Goal: Book appointment/travel/reservation

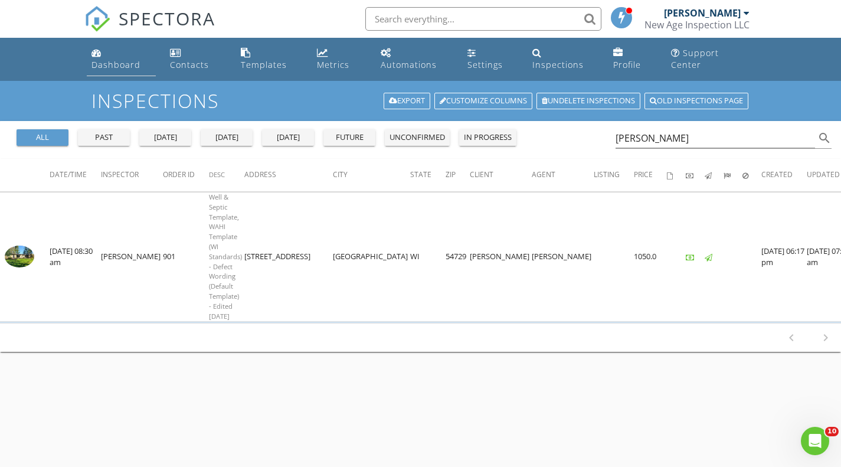
click at [96, 71] on link "Dashboard" at bounding box center [122, 59] width 70 height 34
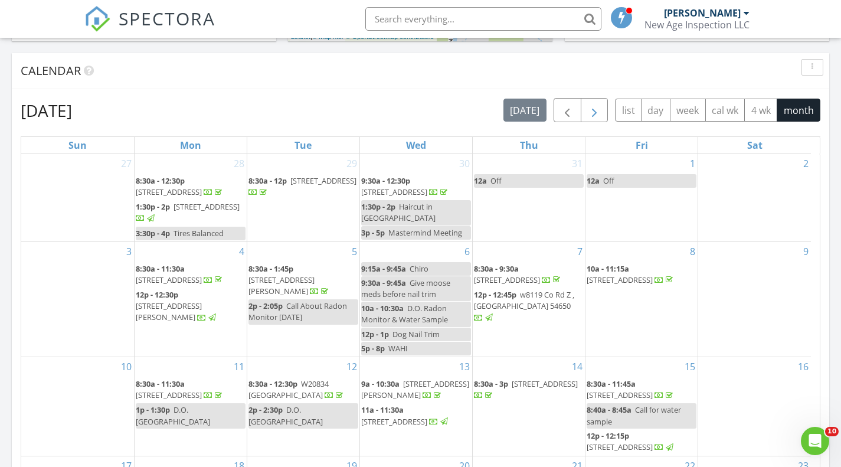
scroll to position [477, 0]
click at [593, 107] on span "button" at bounding box center [594, 111] width 14 height 14
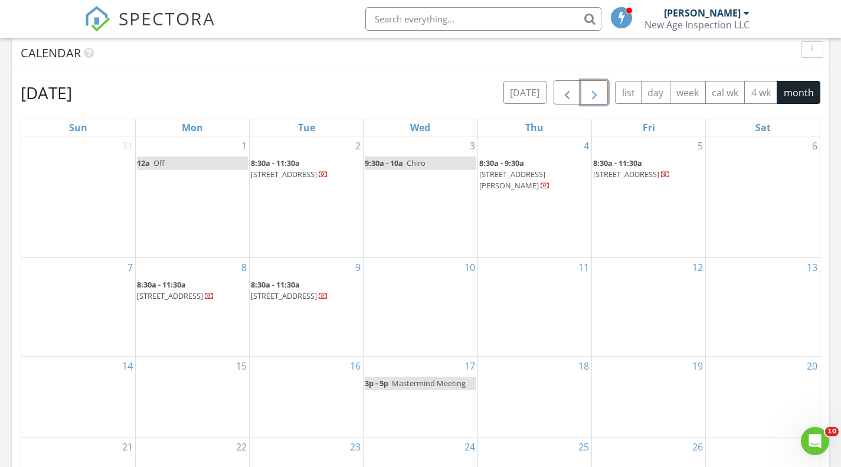
scroll to position [497, 0]
click at [427, 224] on div "3 9:30a - 10a Chiro" at bounding box center [419, 195] width 113 height 121
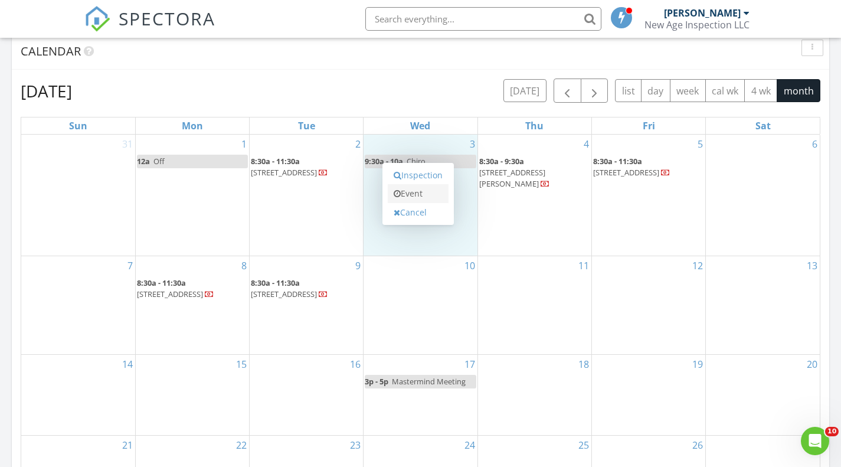
click at [418, 191] on link "Event" at bounding box center [418, 193] width 61 height 19
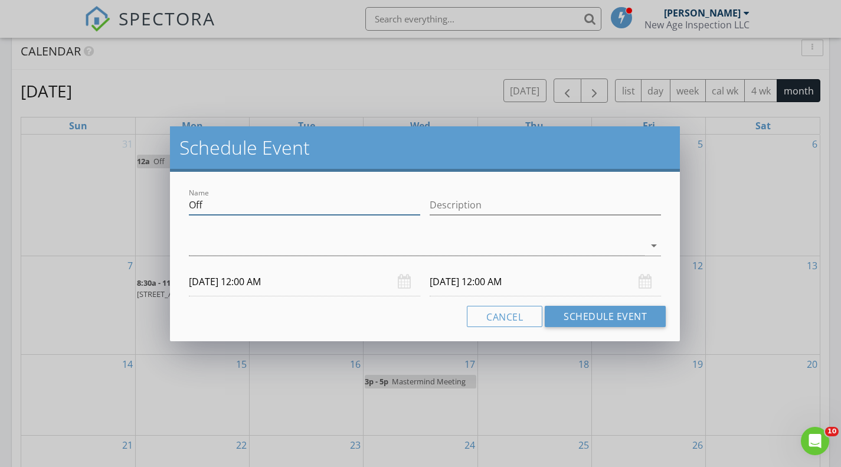
drag, startPoint x: 171, startPoint y: 209, endPoint x: 89, endPoint y: 208, distance: 81.4
click at [89, 208] on div "Schedule Event Name Off Description arrow_drop_down 09/03/2025 12:00 AM 09/04/2…" at bounding box center [420, 233] width 841 height 467
type input "WAHI"
click at [467, 256] on div "arrow_drop_down" at bounding box center [425, 251] width 472 height 31
click at [470, 251] on div at bounding box center [417, 245] width 456 height 19
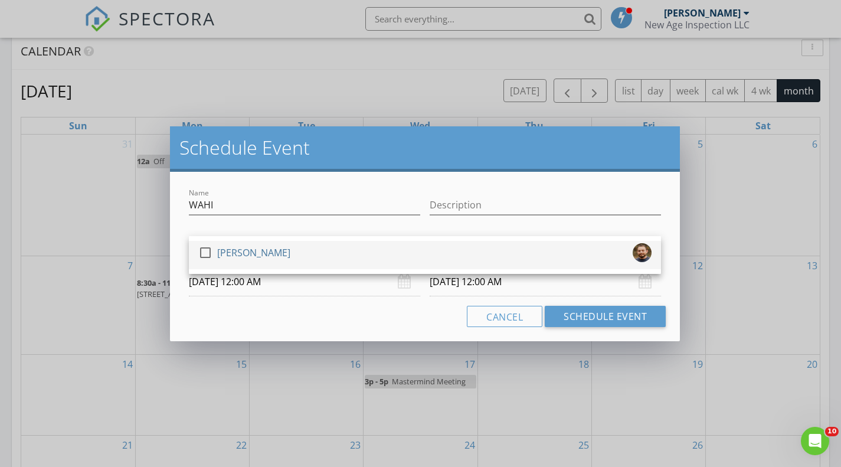
click at [474, 260] on div "check_box_outline_blank Jon Hempel" at bounding box center [424, 255] width 453 height 24
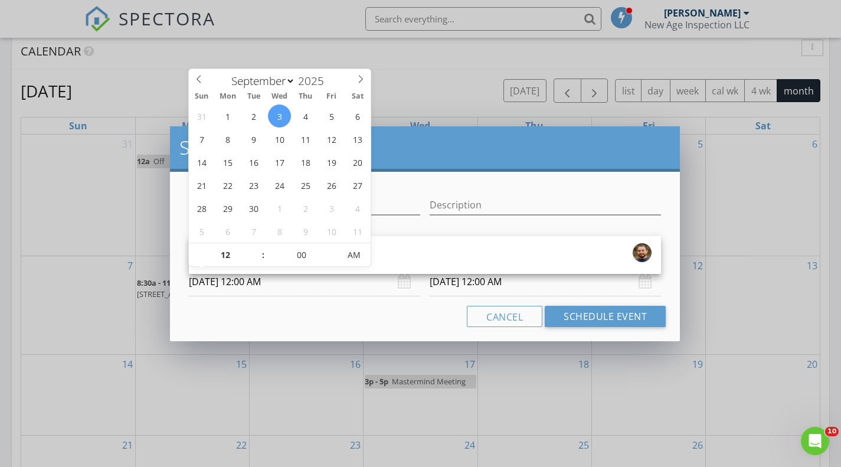
click at [320, 287] on input "09/03/2025 12:00 AM" at bounding box center [304, 281] width 231 height 29
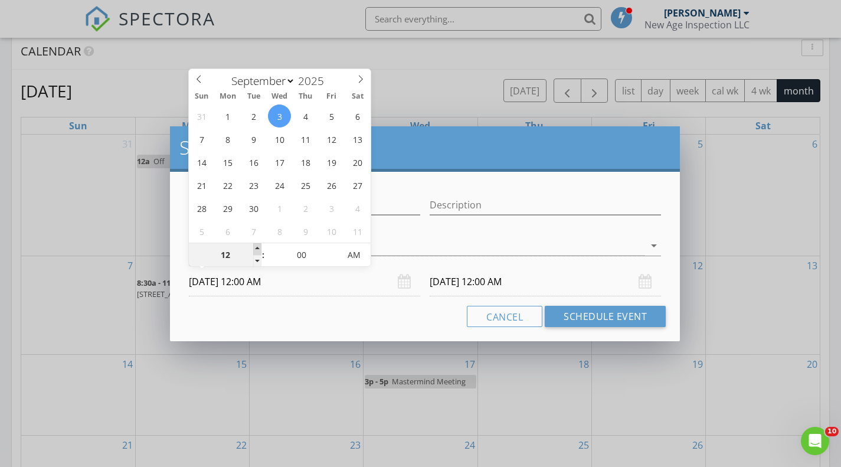
type input "01"
type input "09/03/2025 1:00 AM"
click at [259, 246] on span at bounding box center [257, 249] width 8 height 12
type input "02"
type input "09/03/2025 2:00 AM"
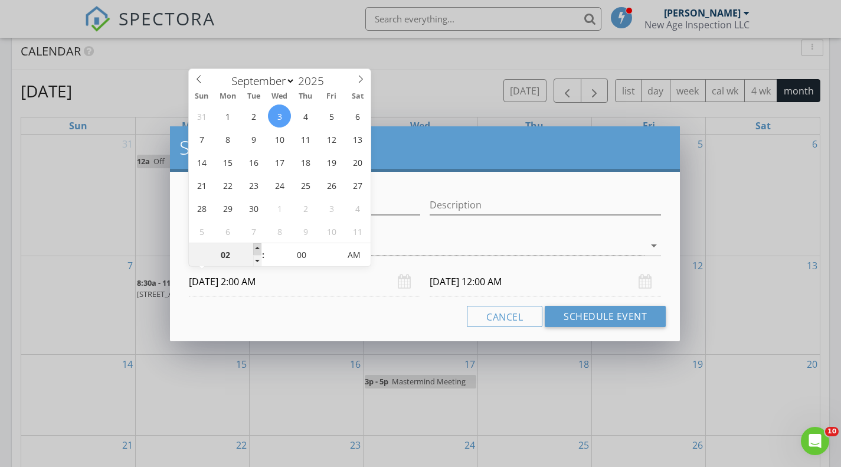
click at [259, 246] on span at bounding box center [257, 249] width 8 height 12
type input "03"
type input "09/03/2025 3:00 AM"
click at [259, 246] on span at bounding box center [257, 249] width 8 height 12
type input "04"
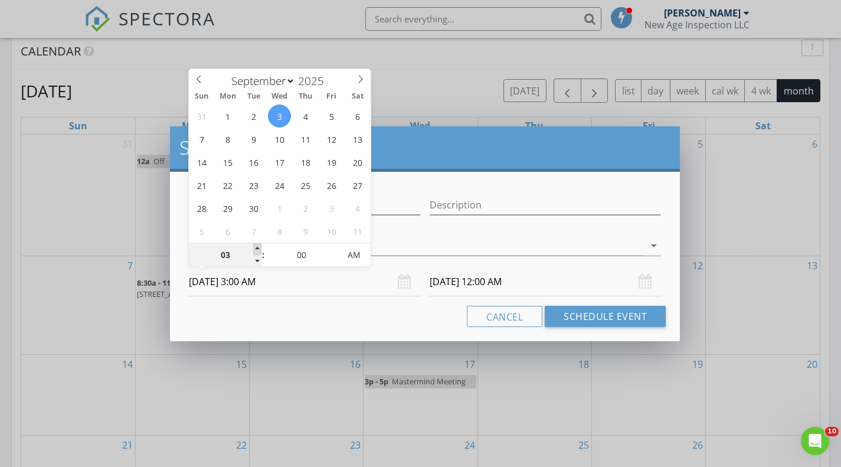
type input "09/03/2025 4:00 AM"
click at [259, 246] on span at bounding box center [257, 249] width 8 height 12
type input "05"
type input "09/03/2025 5:00 AM"
click at [259, 246] on span at bounding box center [257, 249] width 8 height 12
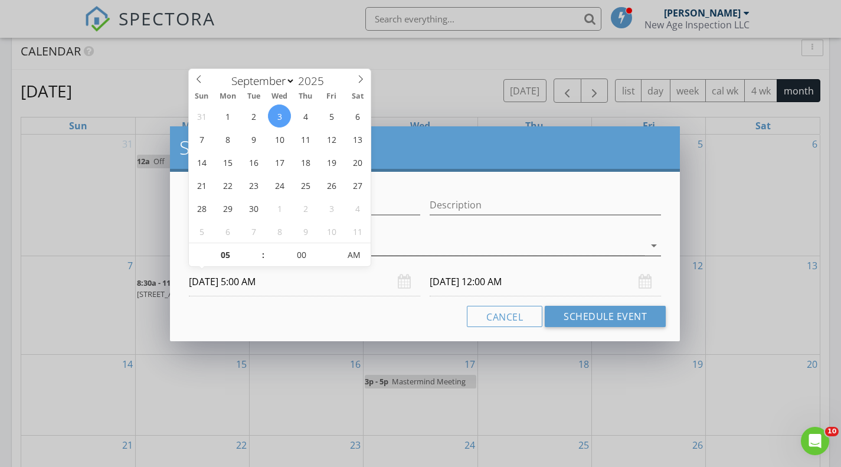
type input "05"
type input "09/04/2025 5:00 AM"
type input "09/03/2025 5:00 PM"
click at [348, 249] on span "PM" at bounding box center [353, 255] width 32 height 24
click at [526, 284] on input "09/04/2025 5:00 PM" at bounding box center [545, 281] width 231 height 29
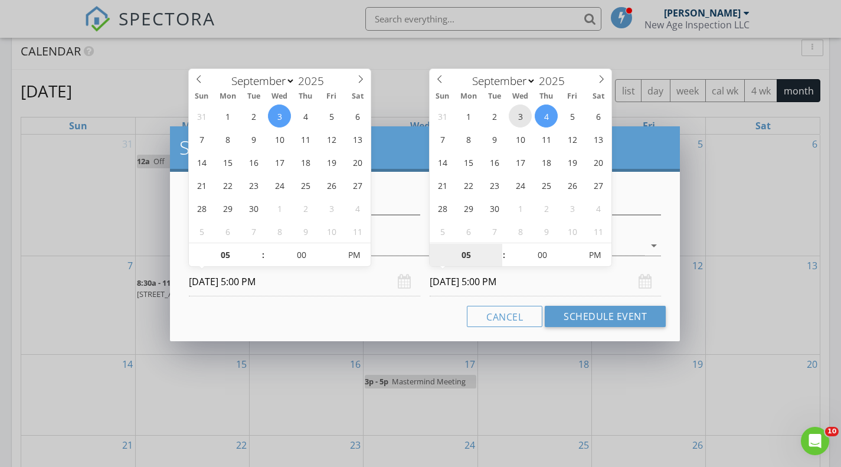
type input "09/03/2025 5:00 PM"
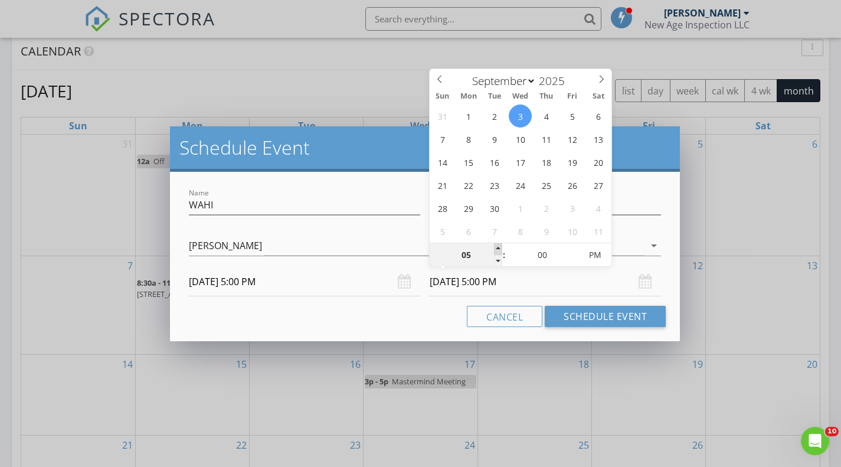
type input "06"
type input "09/03/2025 6:00 PM"
click at [496, 243] on span at bounding box center [498, 249] width 8 height 12
type input "07"
type input "09/03/2025 7:00 PM"
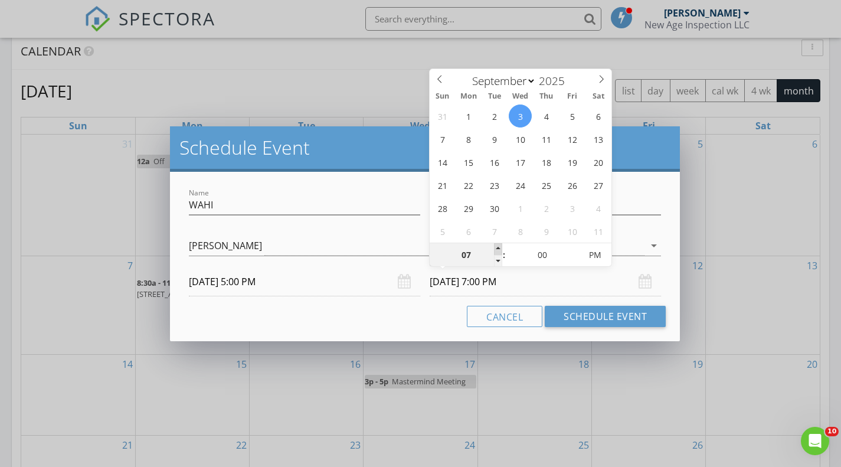
click at [496, 243] on span at bounding box center [498, 249] width 8 height 12
type input "08"
type input "09/03/2025 8:00 PM"
click at [496, 243] on span at bounding box center [498, 249] width 8 height 12
type input "09"
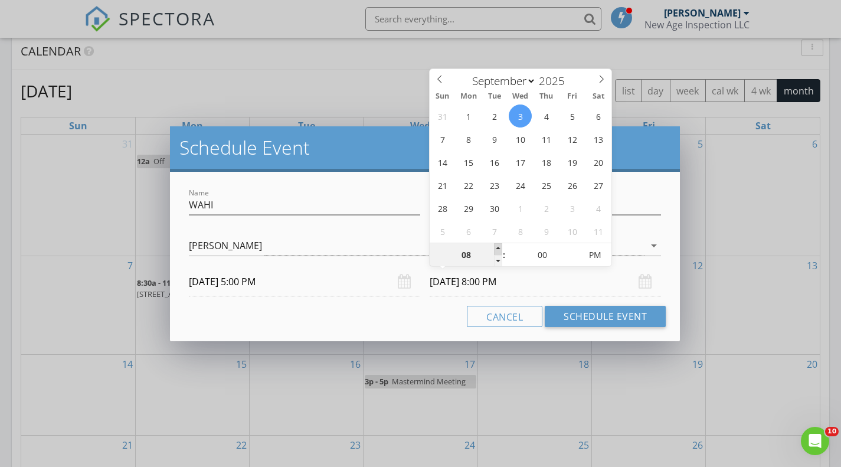
type input "09/03/2025 9:00 PM"
click at [496, 243] on span at bounding box center [498, 249] width 8 height 12
click at [502, 263] on span ":" at bounding box center [504, 255] width 4 height 24
type input "08"
type input "09/03/2025 8:00 PM"
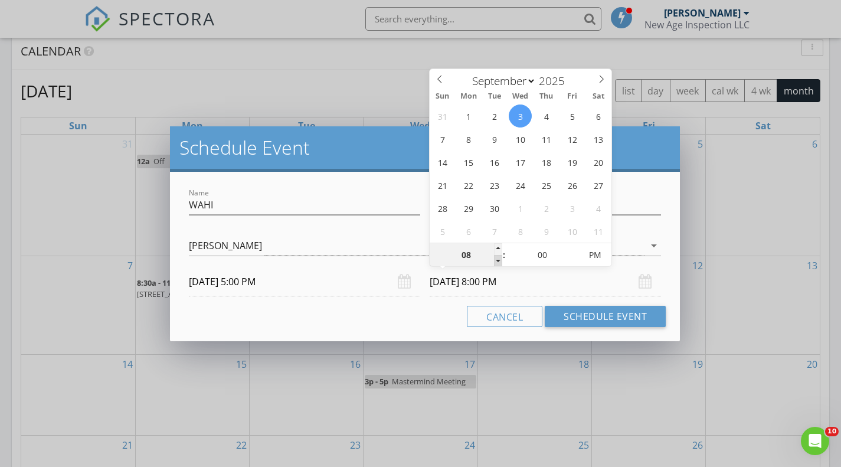
click at [497, 262] on span at bounding box center [498, 261] width 8 height 12
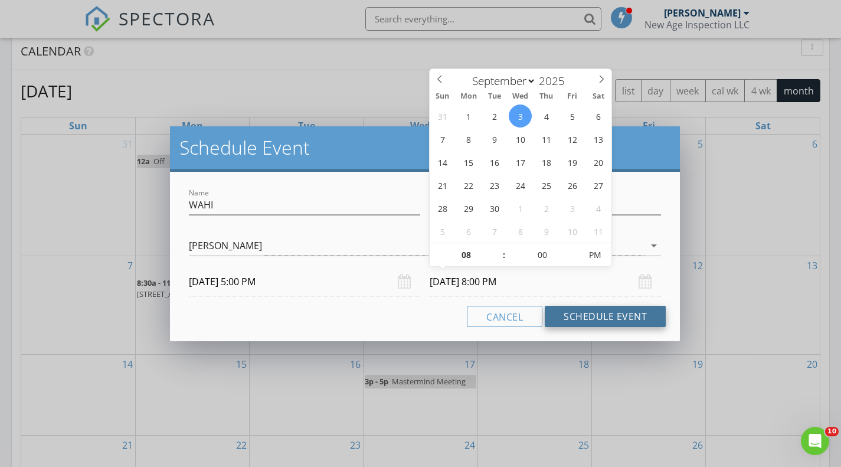
click at [595, 317] on button "Schedule Event" at bounding box center [605, 316] width 121 height 21
